Goal: Transaction & Acquisition: Download file/media

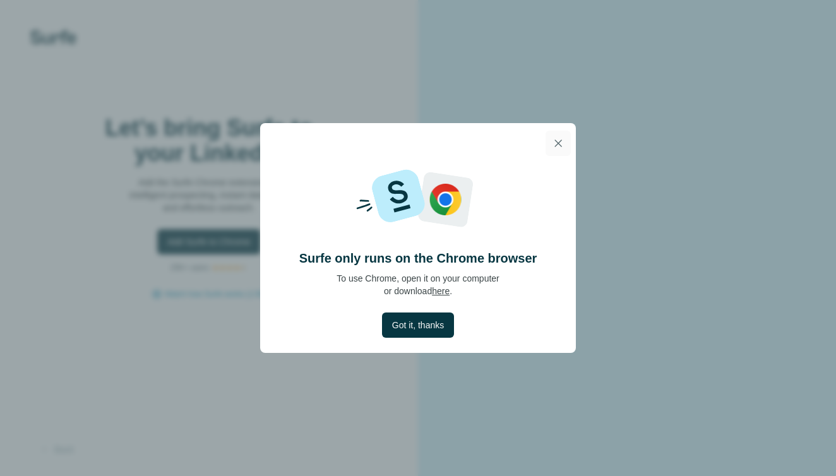
click at [566, 144] on button "button" at bounding box center [558, 143] width 25 height 25
click at [422, 330] on span "Got it, thanks" at bounding box center [418, 325] width 52 height 13
